Goal: Find specific page/section: Find specific page/section

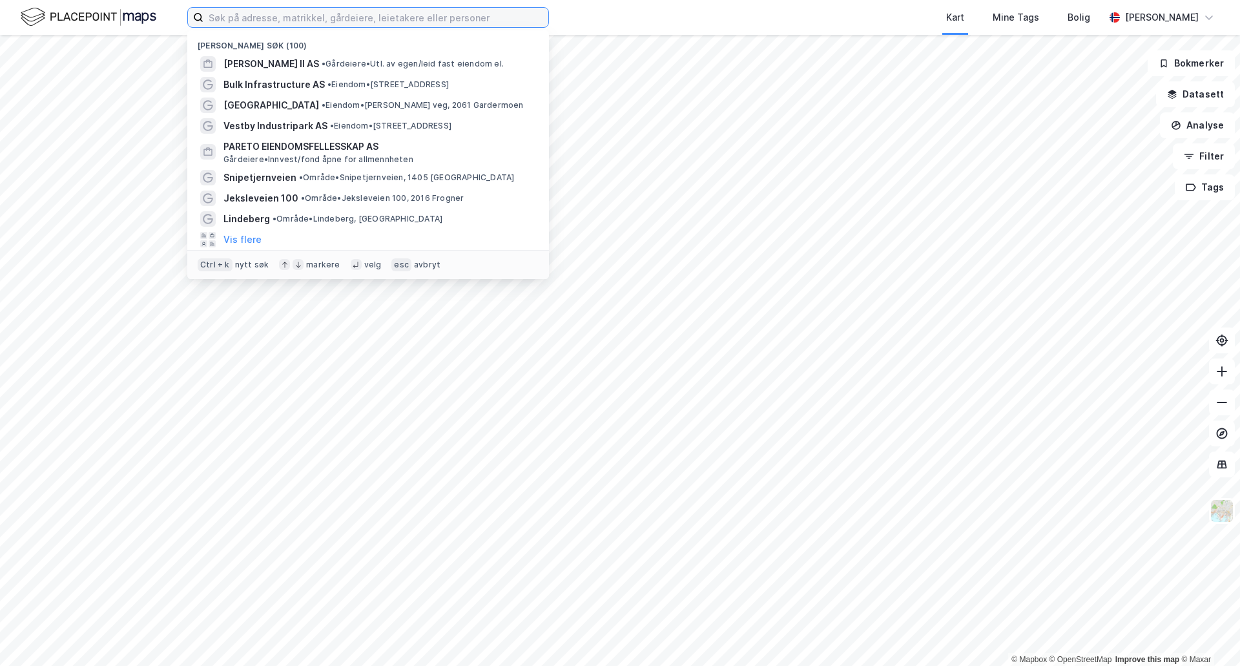
click at [417, 23] on input at bounding box center [376, 17] width 345 height 19
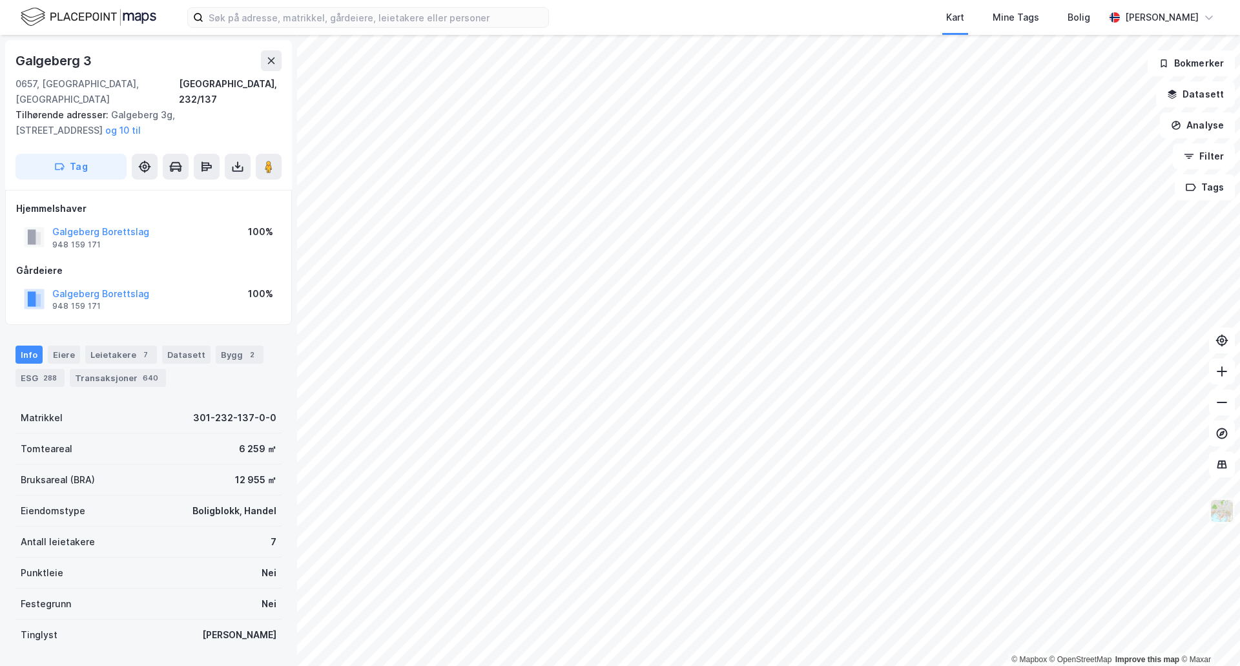
click at [1221, 519] on img at bounding box center [1222, 511] width 25 height 25
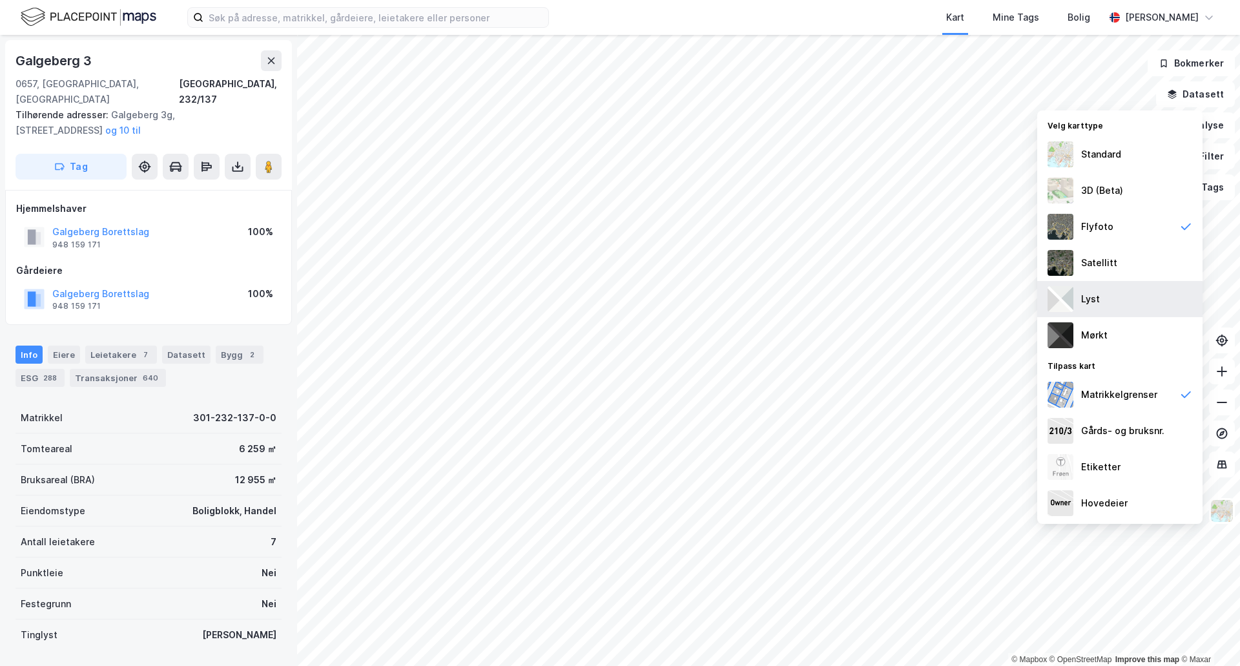
click at [1136, 295] on div "Lyst" at bounding box center [1120, 299] width 165 height 36
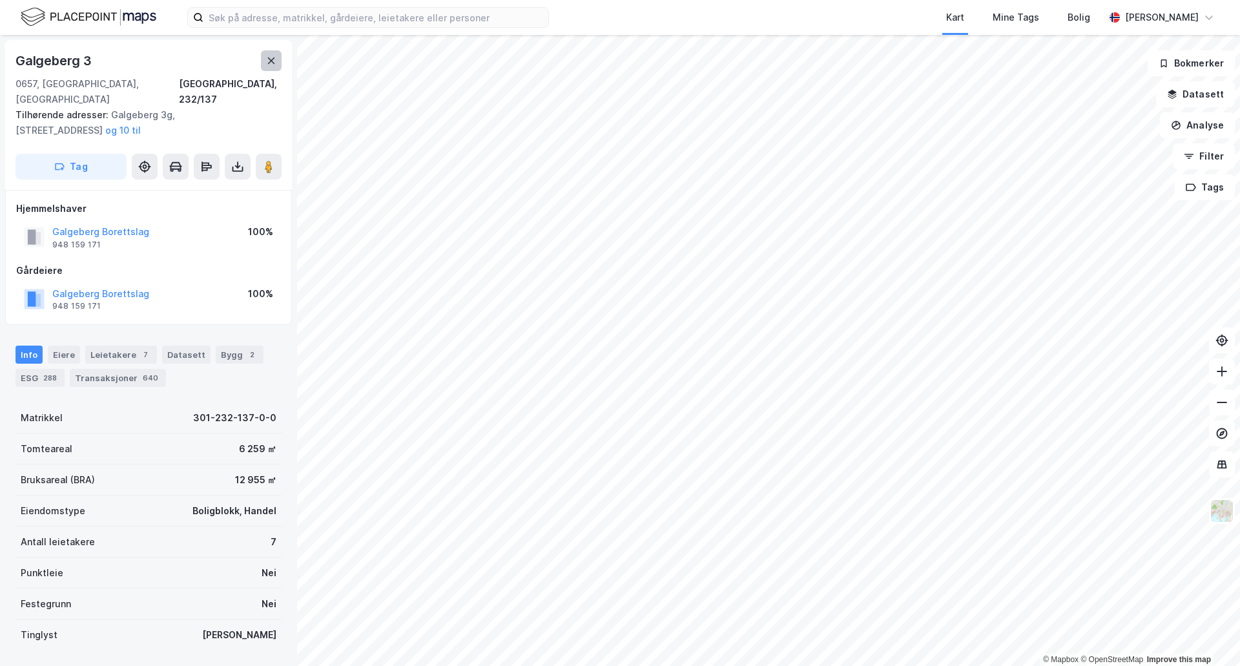
click at [276, 67] on button at bounding box center [271, 60] width 21 height 21
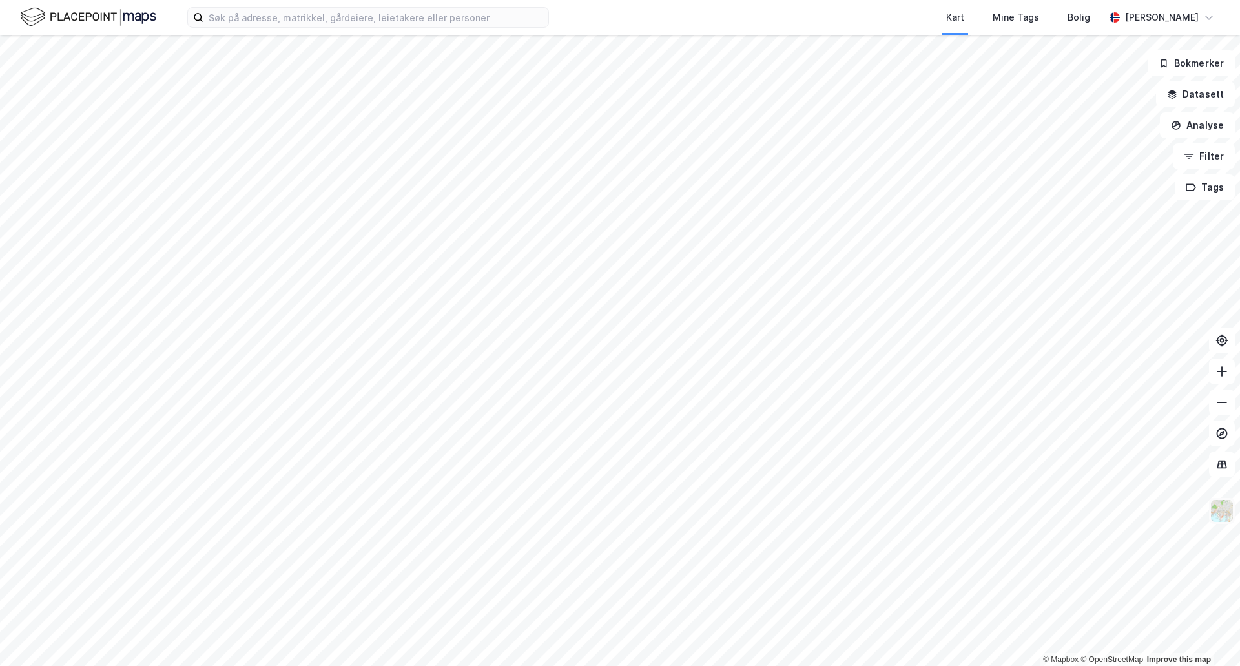
click at [1231, 520] on img at bounding box center [1222, 511] width 25 height 25
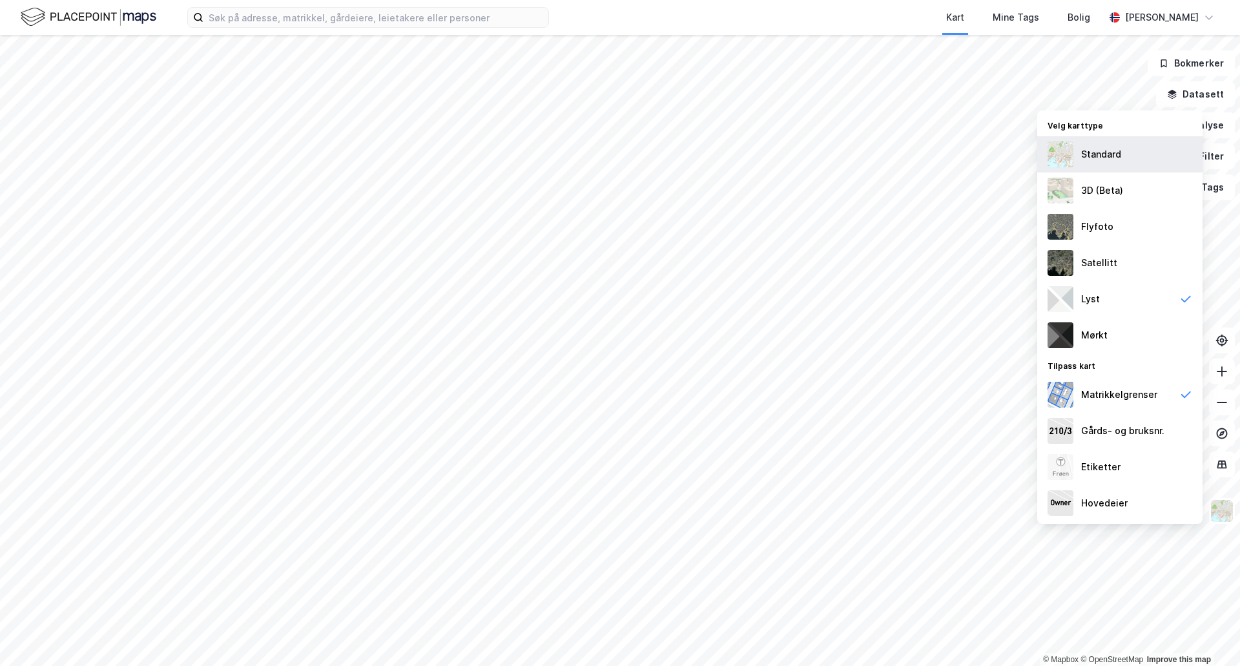
click at [1138, 158] on div "Standard" at bounding box center [1120, 154] width 165 height 36
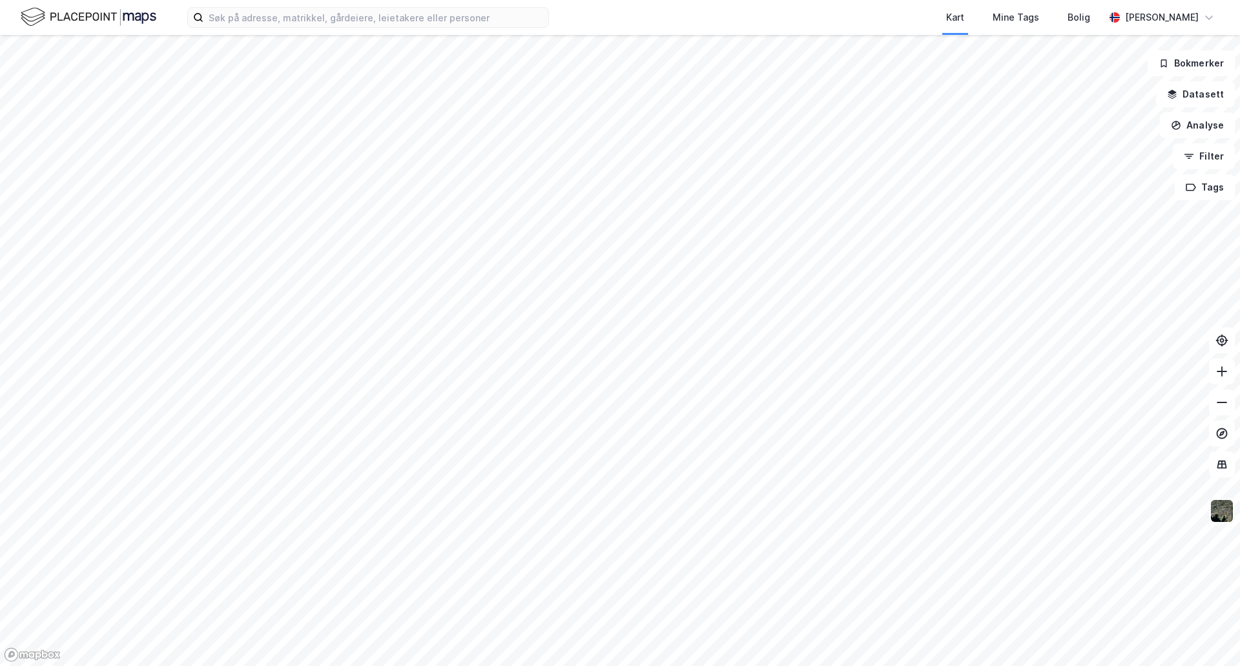
click at [1221, 513] on img at bounding box center [1222, 511] width 25 height 25
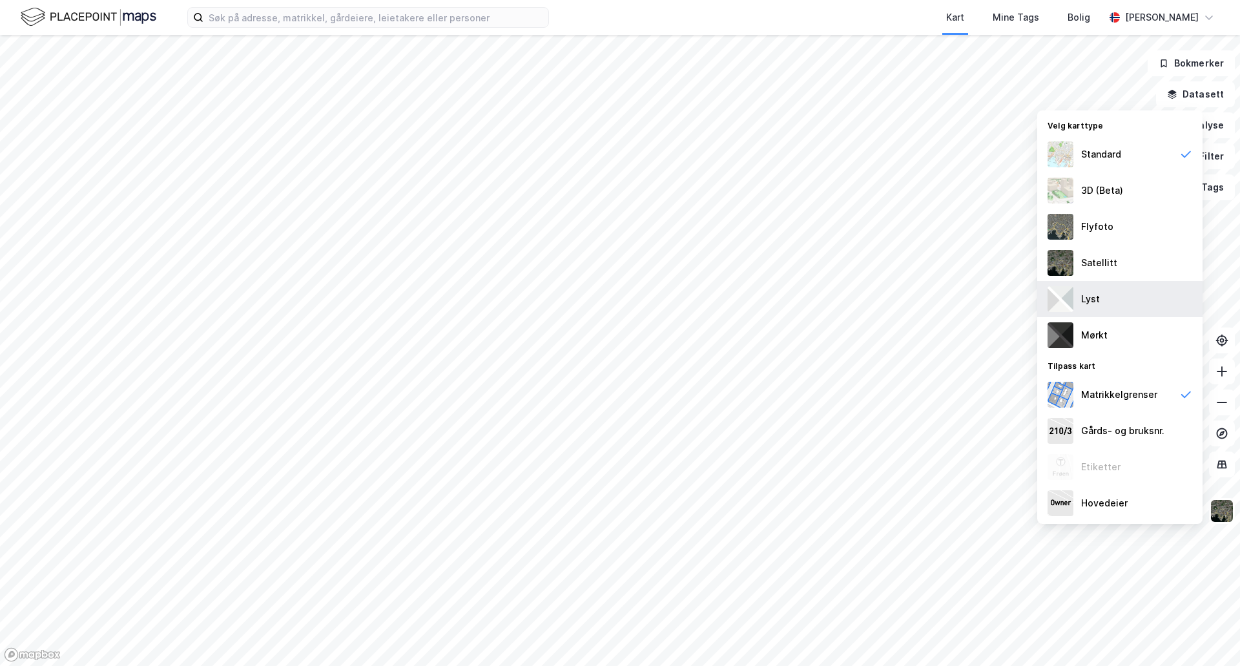
click at [1140, 295] on div "Lyst" at bounding box center [1120, 299] width 165 height 36
